Goal: Transaction & Acquisition: Purchase product/service

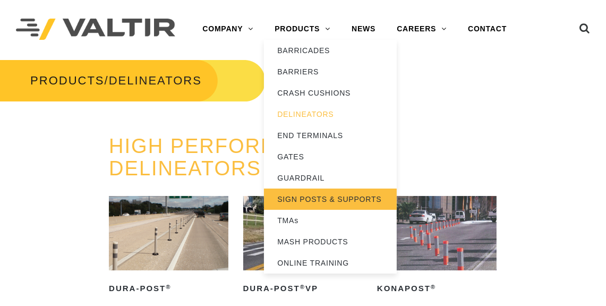
click at [307, 198] on link "SIGN POSTS & SUPPORTS" at bounding box center [330, 199] width 133 height 21
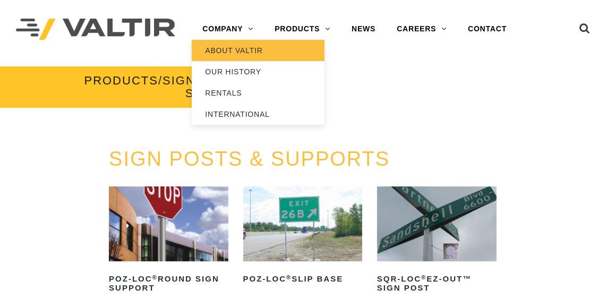
click at [223, 53] on link "ABOUT VALTIR" at bounding box center [258, 50] width 133 height 21
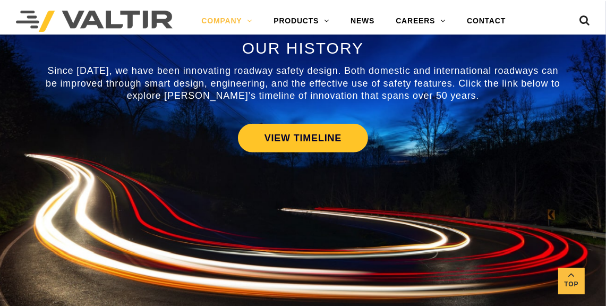
scroll to position [497, 0]
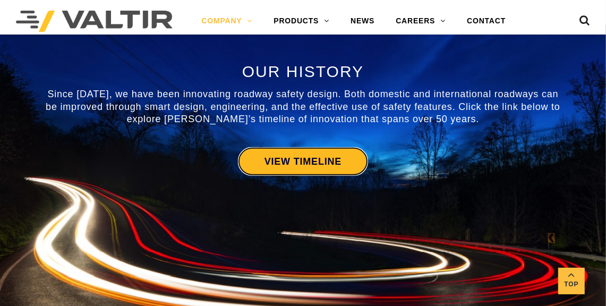
click at [347, 150] on link "VIEW TIMELINE" at bounding box center [303, 161] width 130 height 29
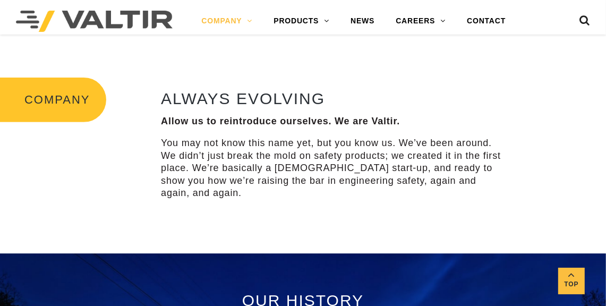
scroll to position [272, 0]
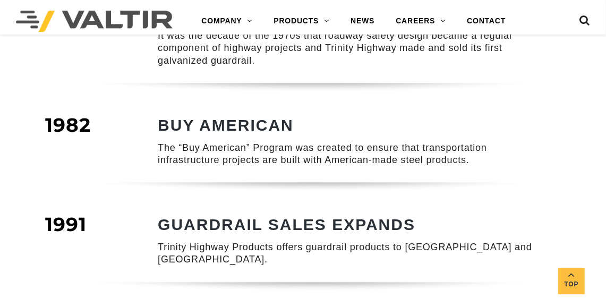
scroll to position [265, 0]
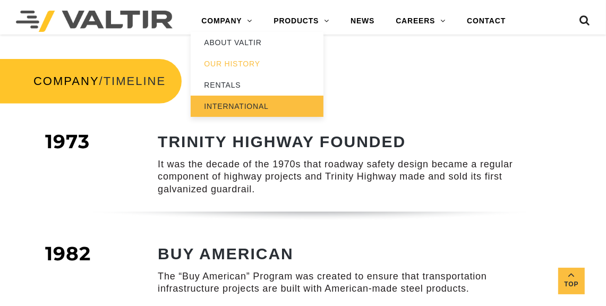
click at [232, 105] on link "INTERNATIONAL" at bounding box center [257, 106] width 133 height 21
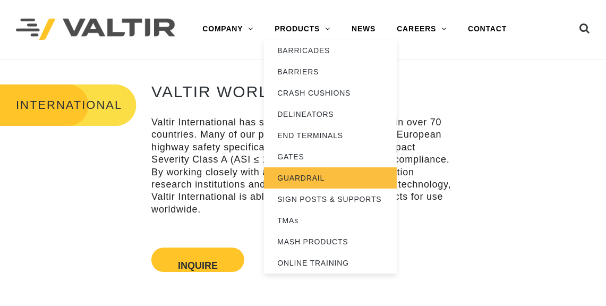
click at [319, 184] on link "GUARDRAIL" at bounding box center [330, 177] width 133 height 21
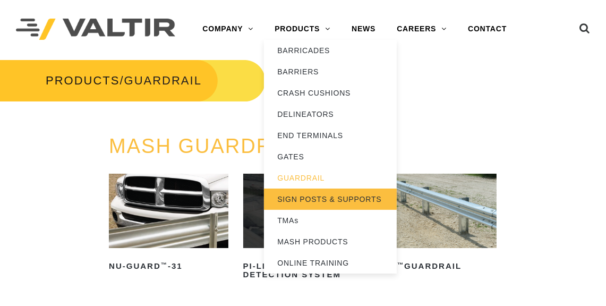
click at [335, 205] on link "SIGN POSTS & SUPPORTS" at bounding box center [330, 199] width 133 height 21
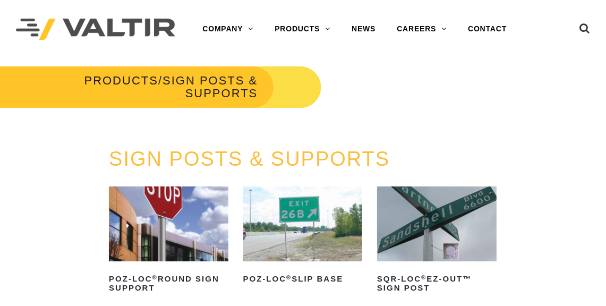
click at [449, 204] on img at bounding box center [437, 224] width 120 height 74
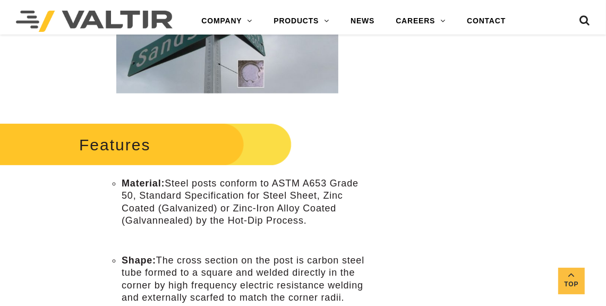
scroll to position [361, 0]
